Goal: Navigation & Orientation: Find specific page/section

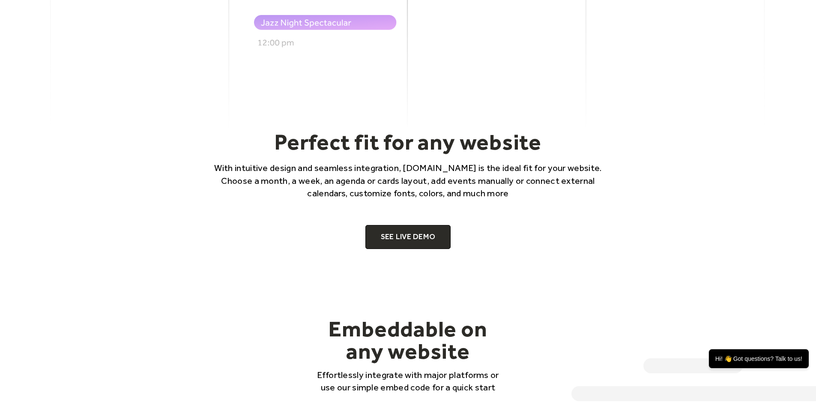
scroll to position [557, 0]
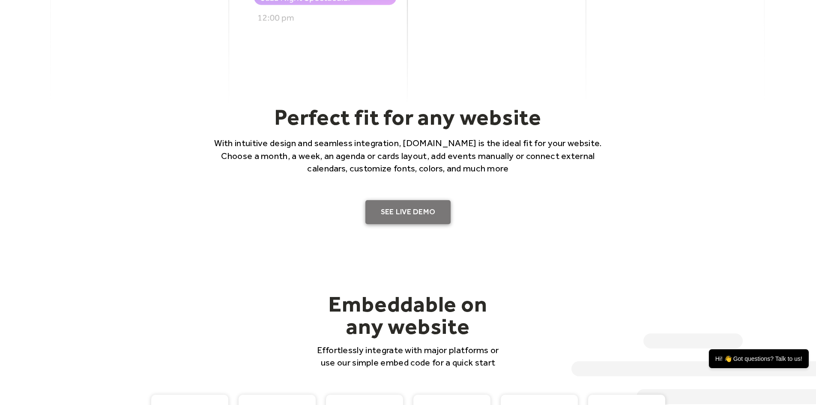
click at [449, 215] on link "SEE LIVE DEMO" at bounding box center [408, 212] width 86 height 24
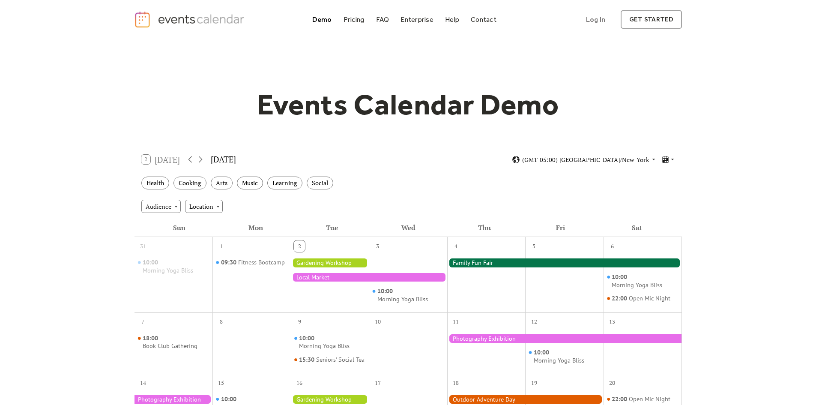
click at [322, 260] on div at bounding box center [330, 262] width 78 height 9
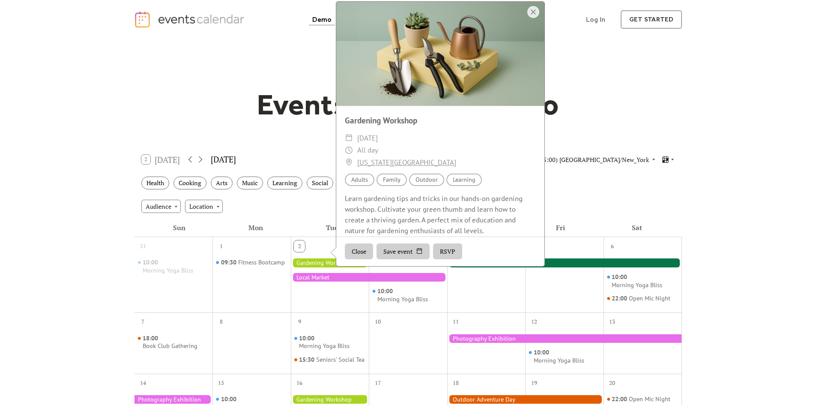
click at [532, 18] on div at bounding box center [533, 12] width 12 height 12
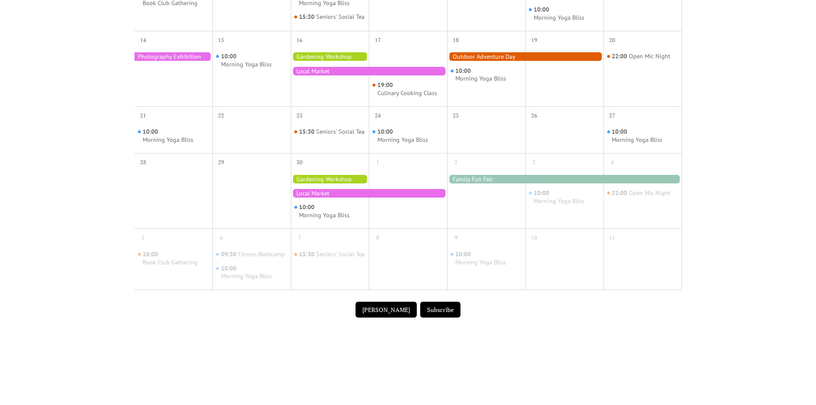
scroll to position [386, 0]
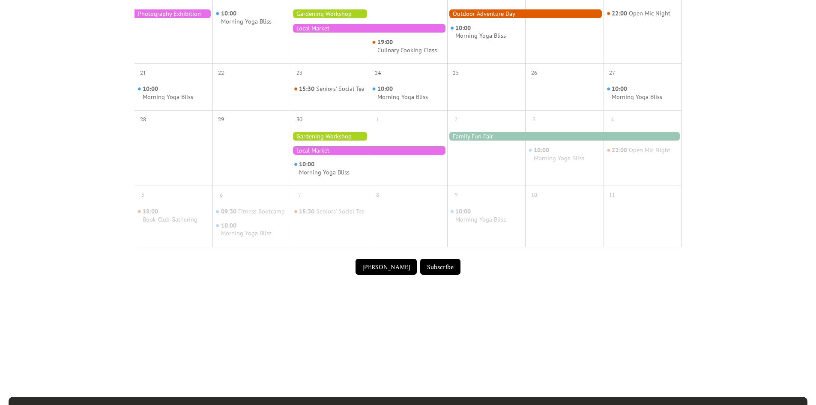
click at [399, 275] on button "Submit Event" at bounding box center [386, 267] width 61 height 16
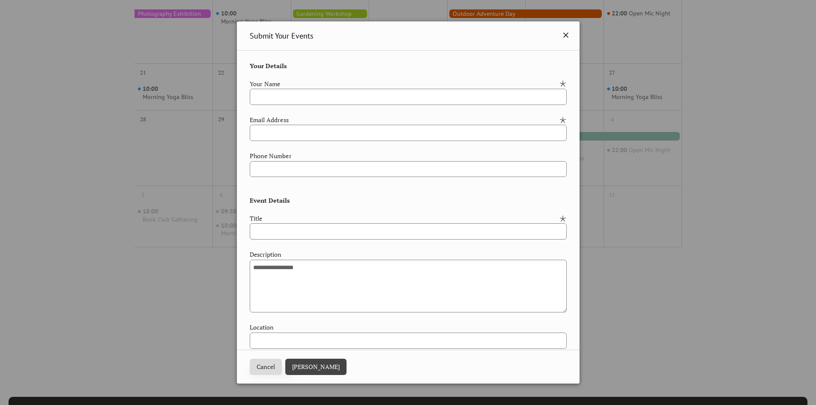
click at [566, 31] on icon at bounding box center [566, 35] width 10 height 10
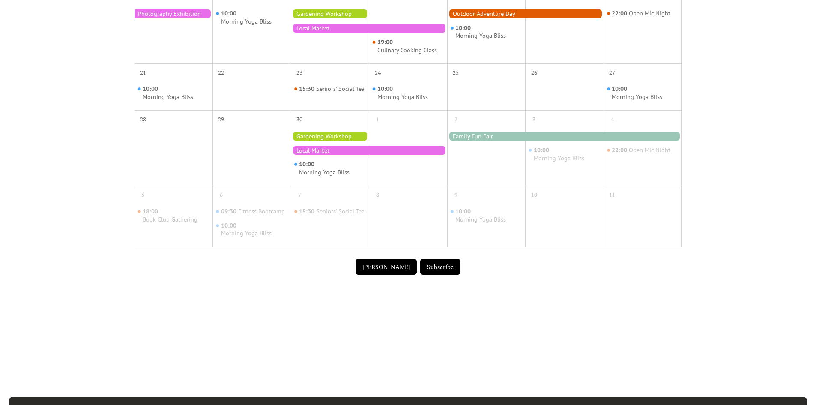
click at [452, 275] on button "Subscribe" at bounding box center [440, 267] width 40 height 16
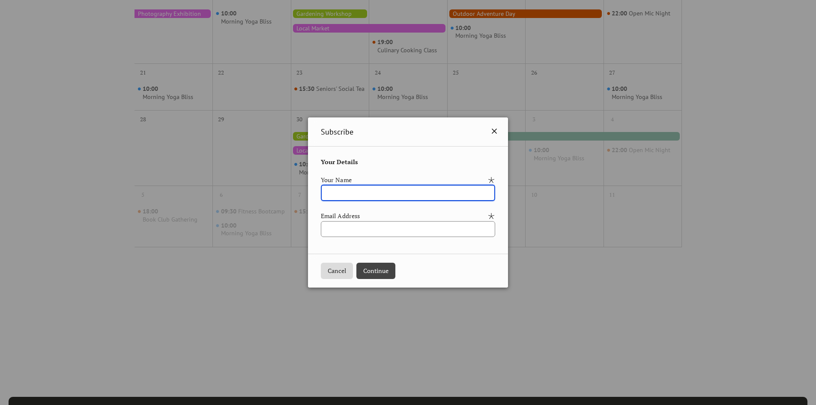
click at [499, 129] on icon at bounding box center [494, 131] width 10 height 10
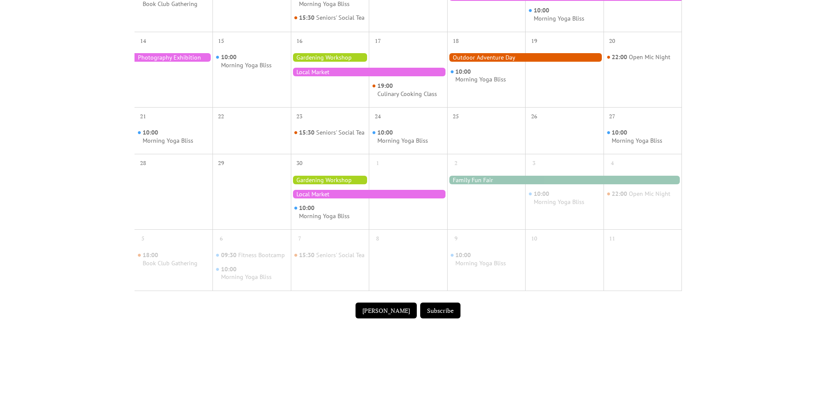
scroll to position [300, 0]
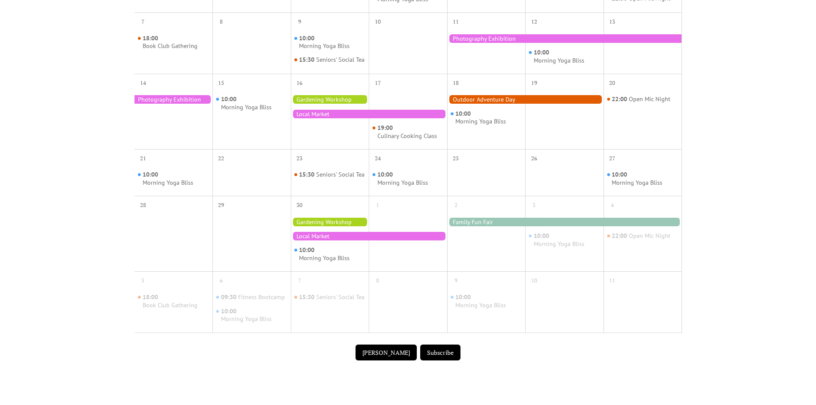
click at [481, 37] on div at bounding box center [564, 38] width 235 height 9
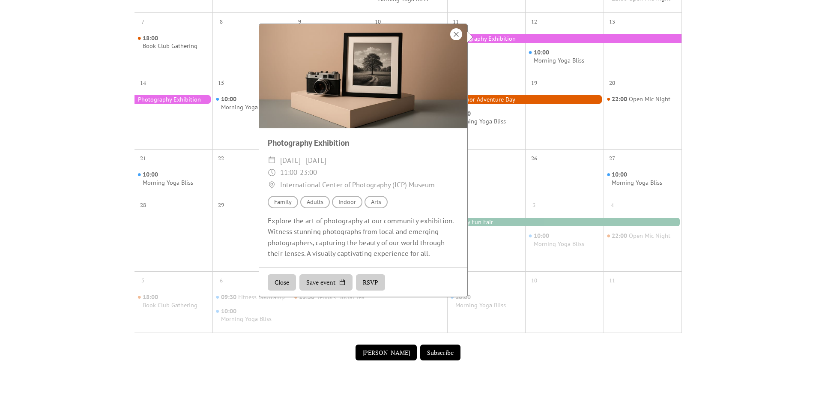
click at [457, 30] on div at bounding box center [456, 34] width 12 height 12
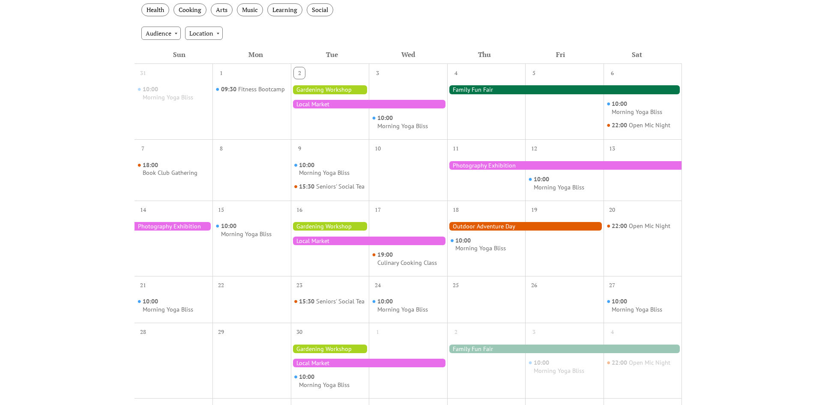
scroll to position [171, 0]
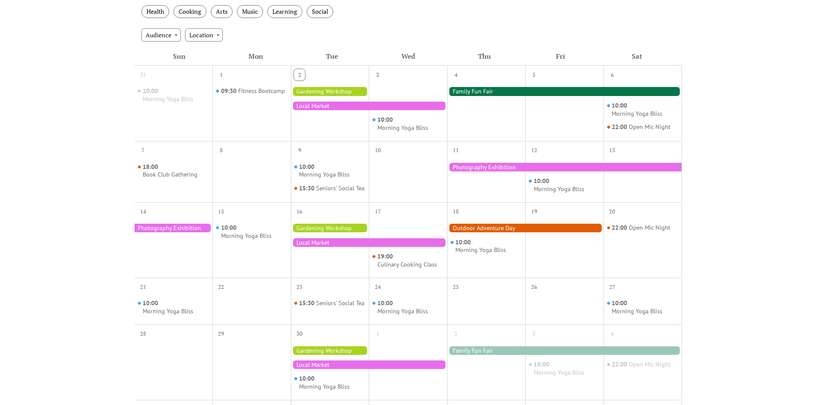
click at [408, 247] on div at bounding box center [369, 242] width 156 height 9
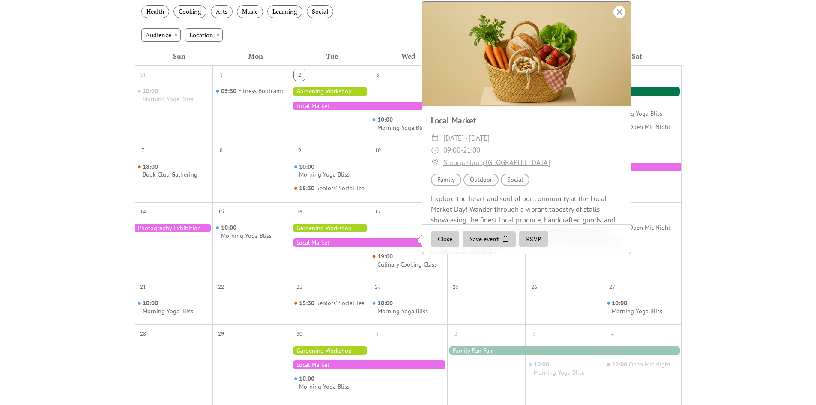
click at [625, 16] on div at bounding box center [619, 12] width 12 height 12
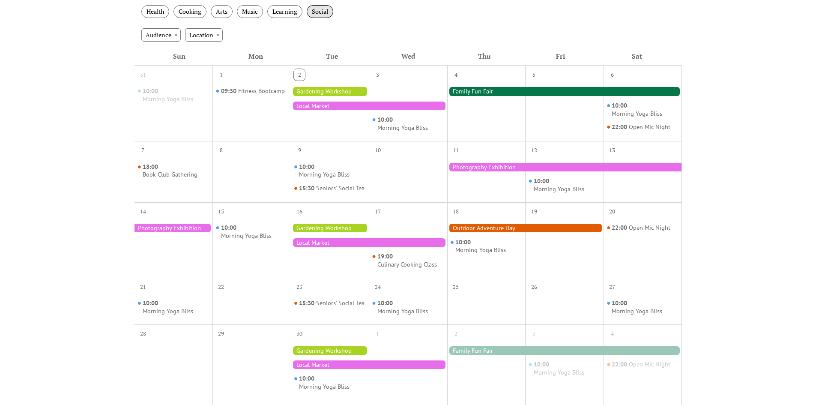
click at [320, 12] on div "Social" at bounding box center [320, 11] width 27 height 13
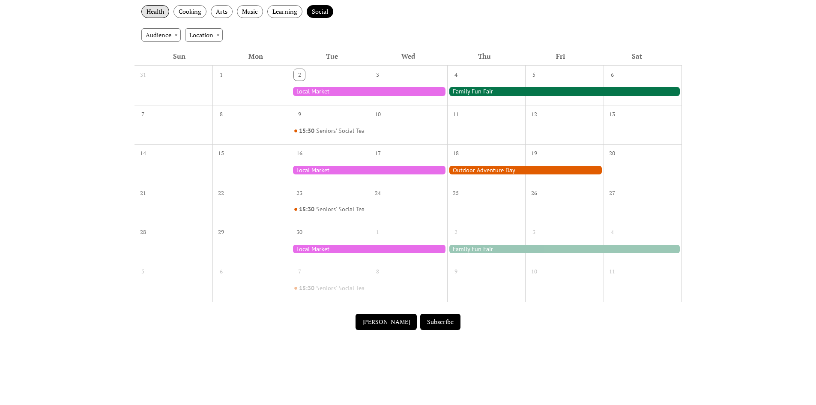
click at [152, 6] on div "Health" at bounding box center [155, 11] width 28 height 13
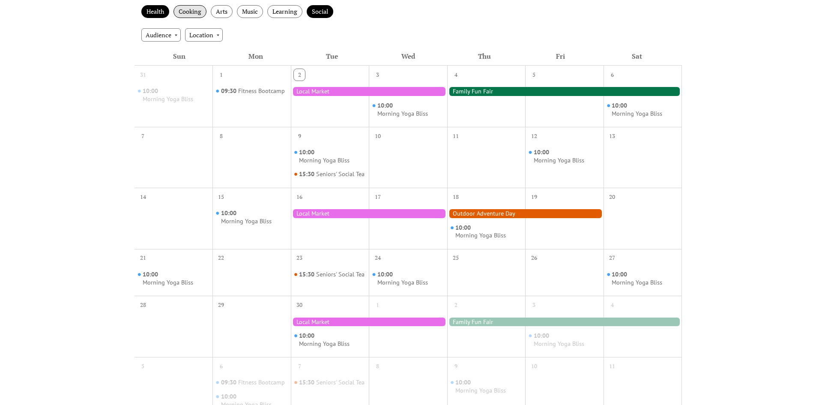
click at [186, 9] on div "Cooking" at bounding box center [189, 11] width 33 height 13
click at [229, 9] on div "Arts" at bounding box center [222, 11] width 22 height 13
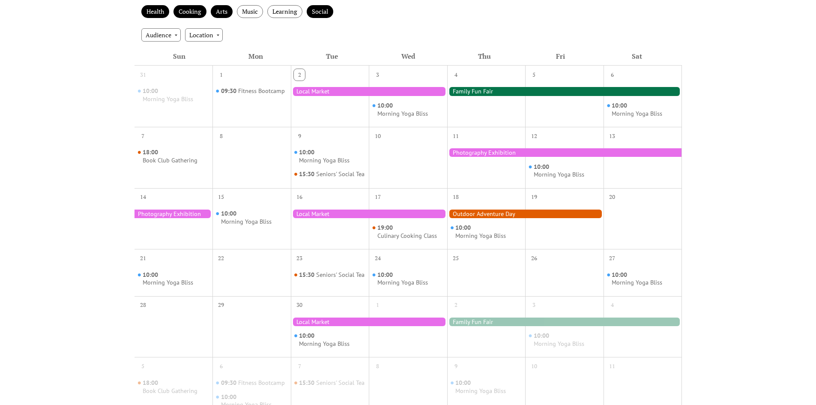
click at [385, 25] on div "Audience Location" at bounding box center [408, 34] width 547 height 23
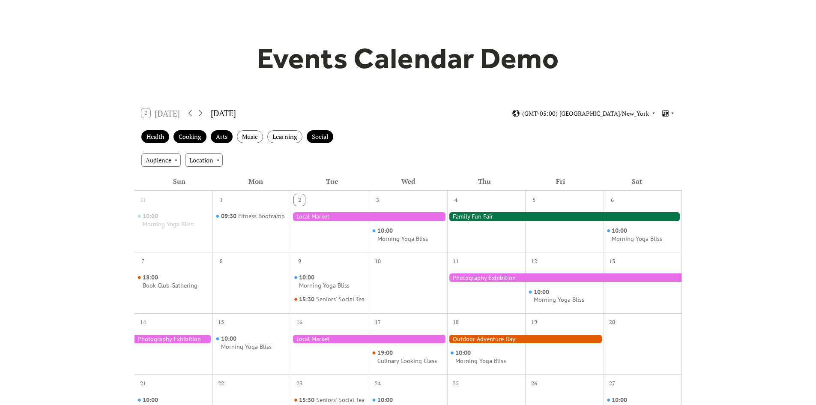
scroll to position [0, 0]
